Goal: Check status: Check status

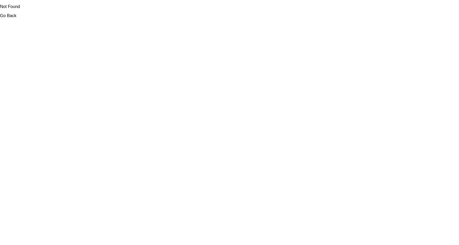
click at [5, 18] on link "Go Back" at bounding box center [8, 15] width 16 height 5
